Goal: Task Accomplishment & Management: Manage account settings

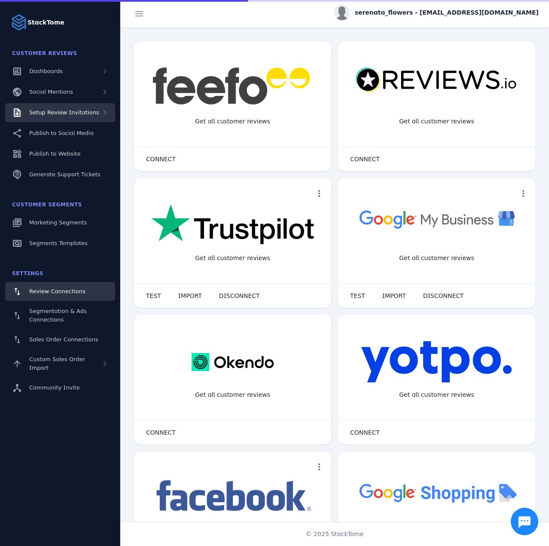
click at [86, 112] on span "Setup Review Invitations" at bounding box center [64, 112] width 70 height 6
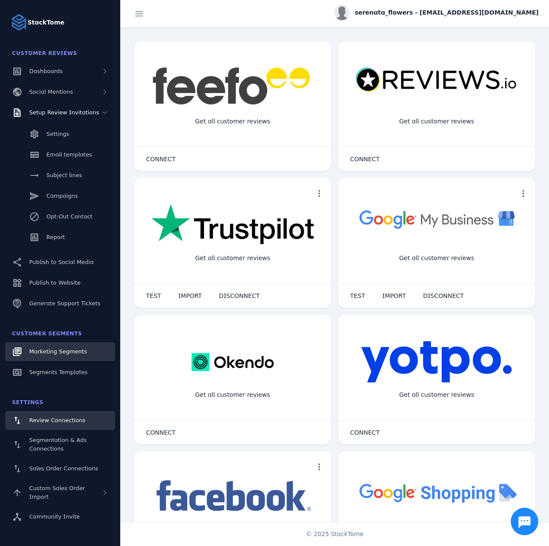
click at [53, 355] on span "Marketing Segments" at bounding box center [58, 351] width 58 height 6
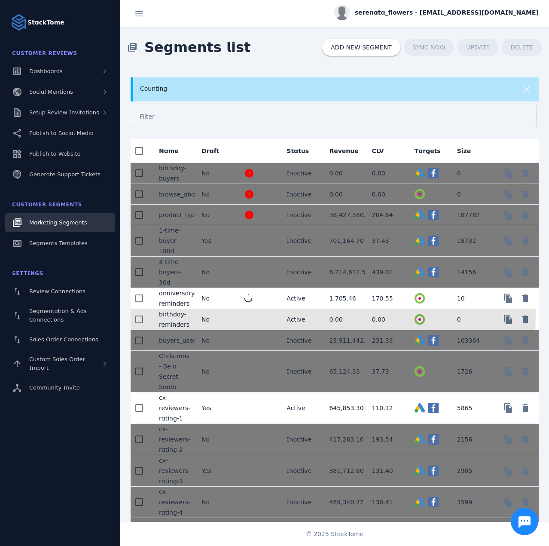
click at [245, 316] on mat-cell at bounding box center [258, 319] width 43 height 21
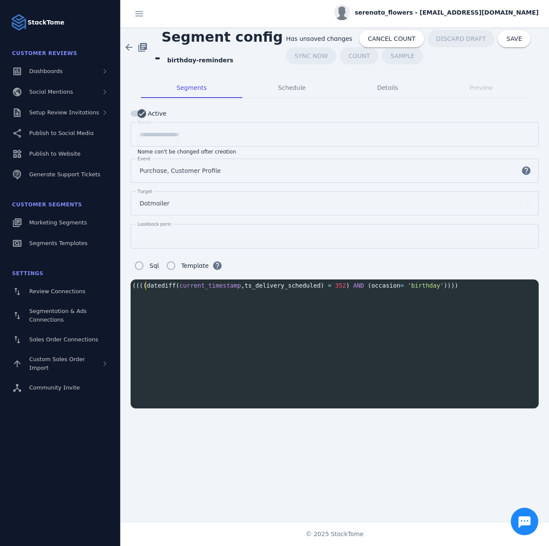
scroll to position [1, 0]
type textarea "**********"
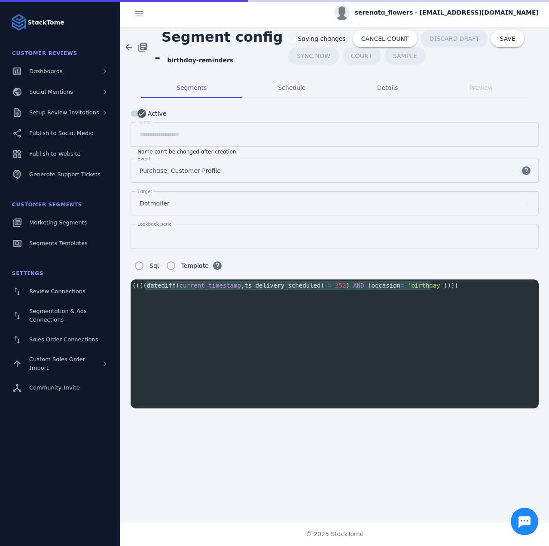
drag, startPoint x: 146, startPoint y: 284, endPoint x: 430, endPoint y: 286, distance: 283.8
click at [430, 286] on span "(((( datediff ( current_timestamp , ts_delivery_scheduled ) = 352 ) AND ( occas…" at bounding box center [295, 285] width 326 height 7
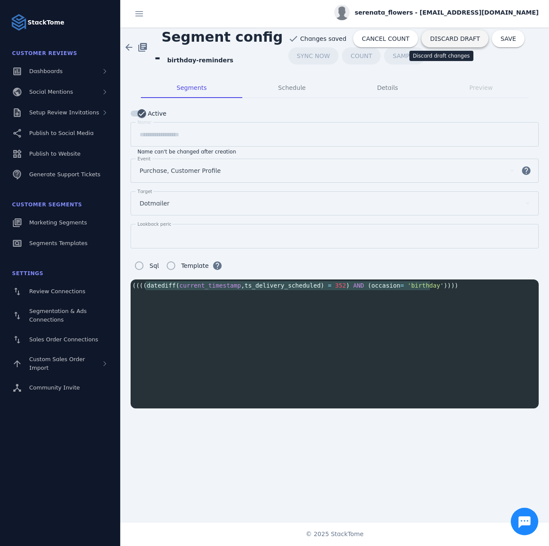
click at [430, 40] on span "DISCARD DRAFT" at bounding box center [455, 39] width 50 height 6
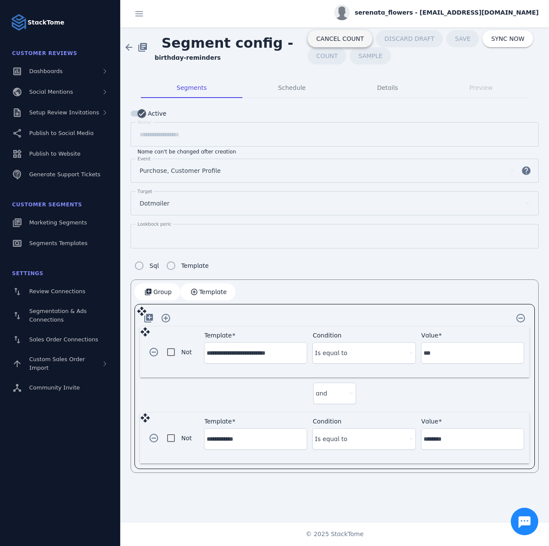
click at [335, 39] on span "CANCEL COUNT" at bounding box center [340, 39] width 48 height 6
click at [246, 41] on span "Segment config -" at bounding box center [228, 43] width 146 height 30
click at [335, 38] on span "CANCEL COUNT" at bounding box center [340, 39] width 48 height 6
click at [503, 41] on span "COUNT" at bounding box center [513, 39] width 21 height 6
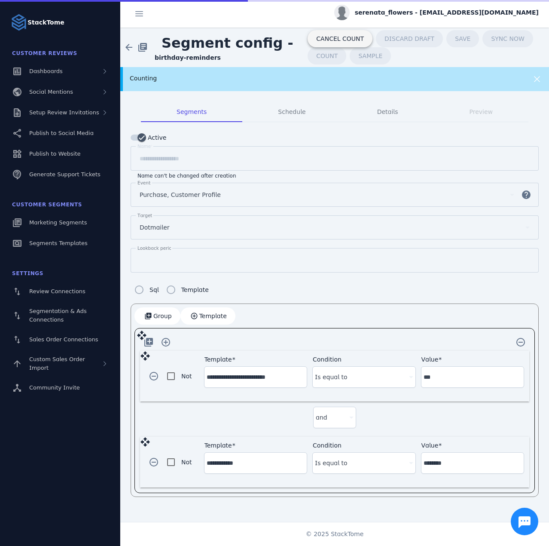
click at [332, 36] on span "CANCEL COUNT" at bounding box center [340, 39] width 48 height 6
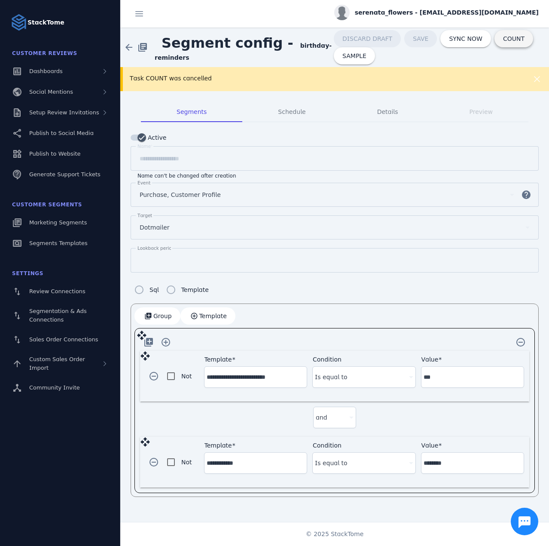
click at [495, 45] on span at bounding box center [514, 38] width 39 height 21
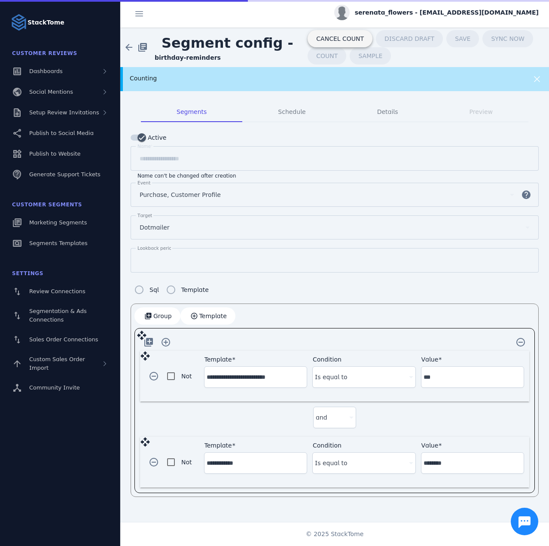
click at [326, 39] on span "CANCEL COUNT" at bounding box center [340, 39] width 48 height 6
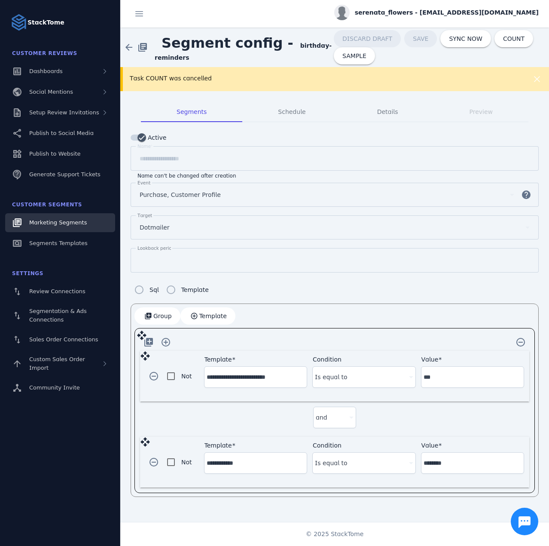
click at [76, 218] on link "Marketing Segments" at bounding box center [60, 222] width 110 height 19
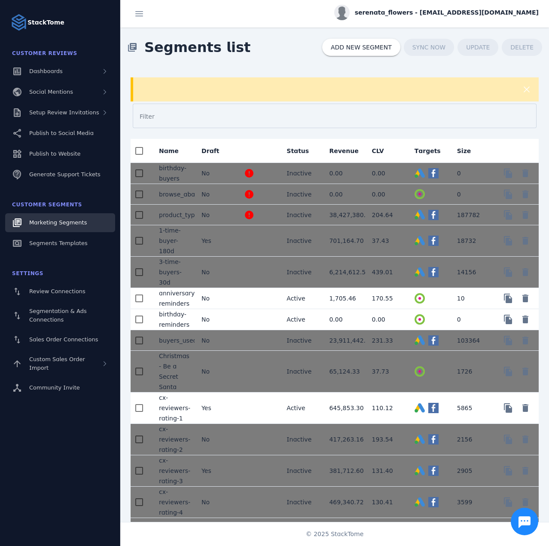
drag, startPoint x: 202, startPoint y: 85, endPoint x: 202, endPoint y: 89, distance: 4.7
click at [202, 84] on div at bounding box center [335, 89] width 408 height 24
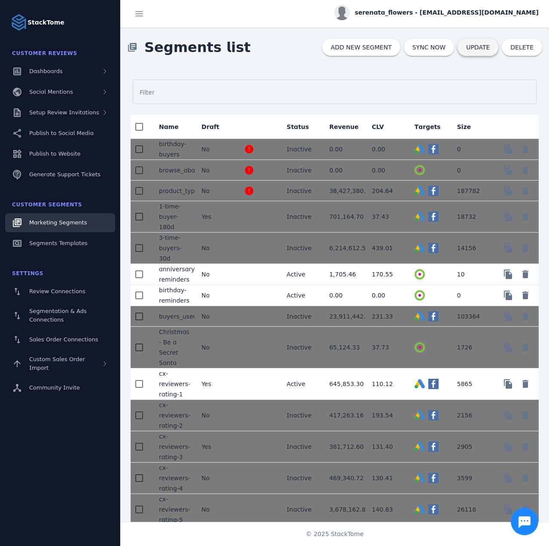
click at [479, 48] on span "UPDATE" at bounding box center [479, 47] width 24 height 6
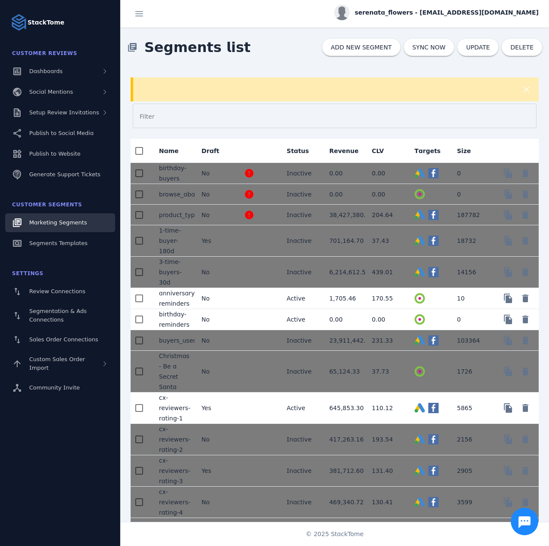
click at [230, 79] on div at bounding box center [335, 89] width 408 height 24
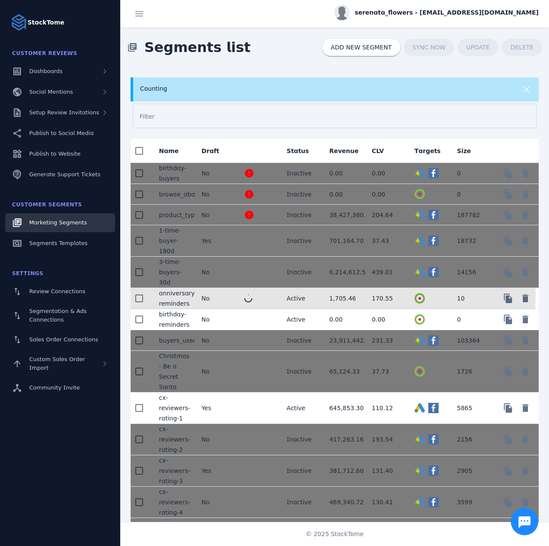
click at [258, 293] on mat-cell at bounding box center [258, 298] width 43 height 21
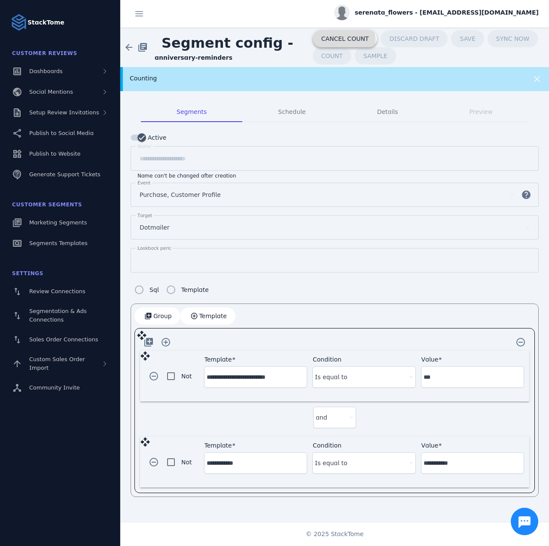
click at [324, 41] on span "CANCEL COUNT" at bounding box center [346, 39] width 48 height 6
click at [235, 80] on div "Counting" at bounding box center [315, 78] width 371 height 9
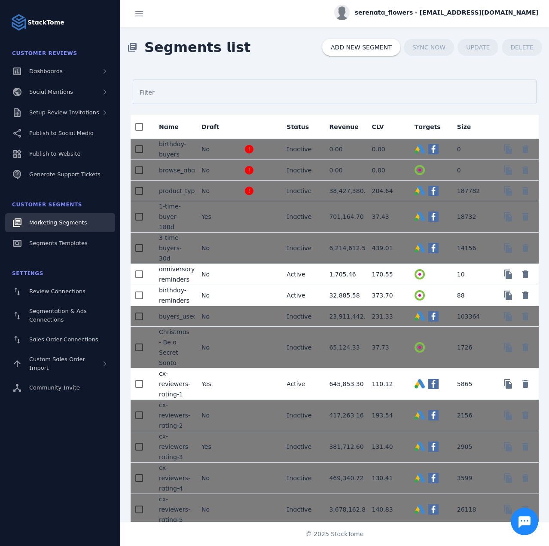
click at [278, 295] on mat-cell at bounding box center [258, 295] width 43 height 21
click at [461, 13] on span "serenata_flowers - [EMAIL_ADDRESS][DOMAIN_NAME]" at bounding box center [447, 12] width 184 height 9
click at [514, 83] on span "Sign out" at bounding box center [512, 83] width 25 height 10
